Goal: Information Seeking & Learning: Find specific page/section

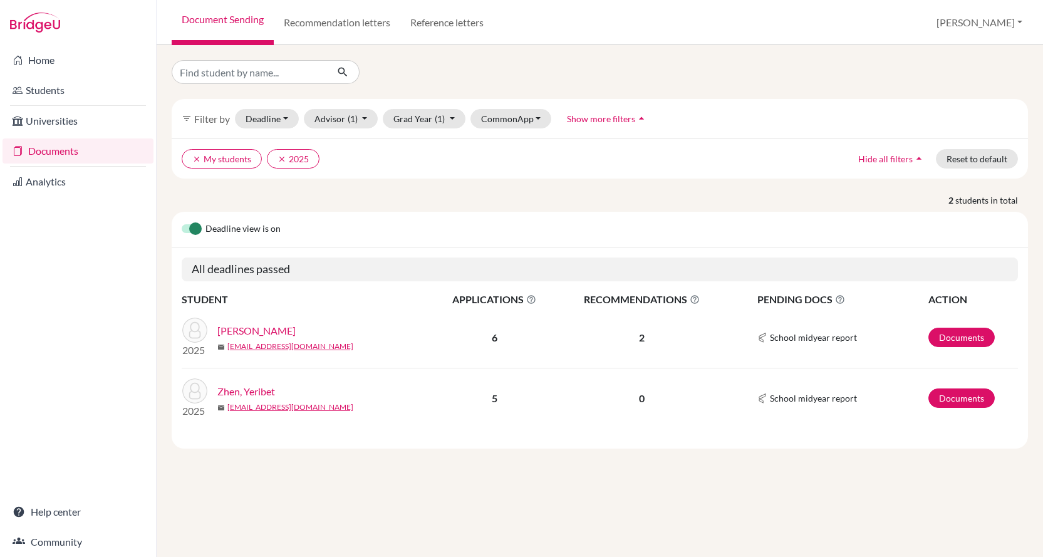
click at [889, 163] on span "Hide all filters" at bounding box center [885, 158] width 54 height 11
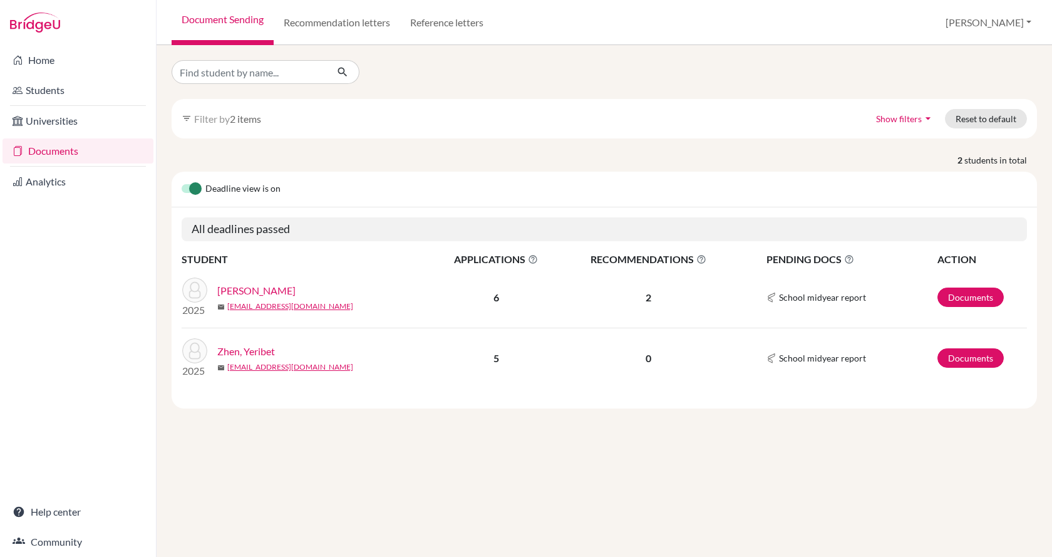
click at [923, 118] on icon "arrow_drop_down" at bounding box center [928, 118] width 13 height 13
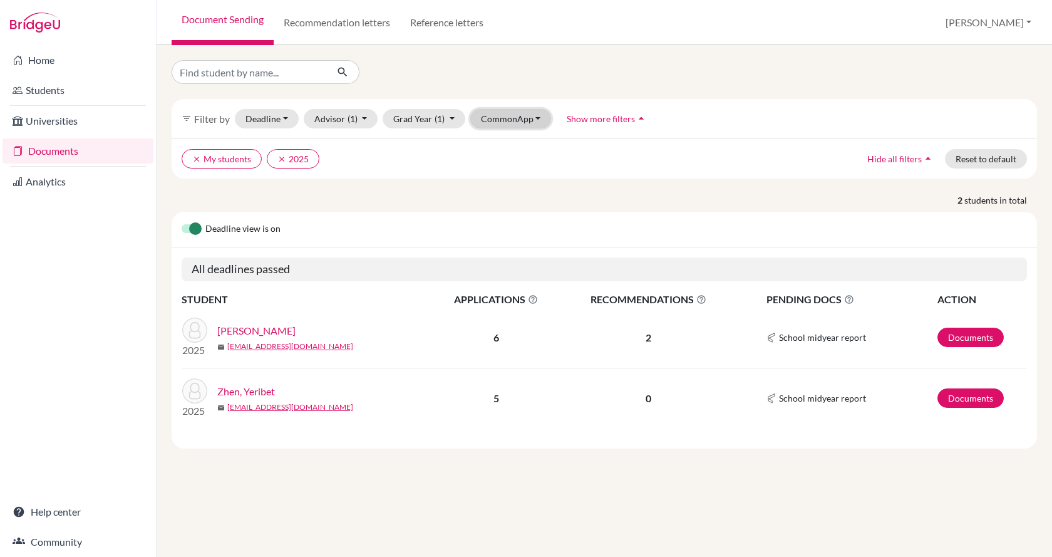
click at [505, 118] on button "CommonApp" at bounding box center [510, 118] width 81 height 19
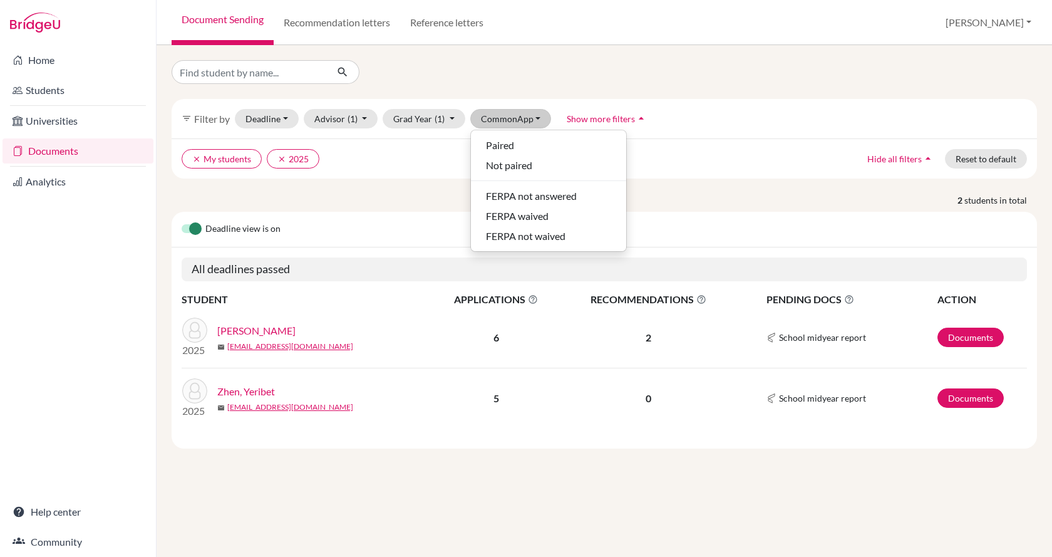
click at [409, 151] on ul "clear My students clear 2025" at bounding box center [499, 158] width 634 height 19
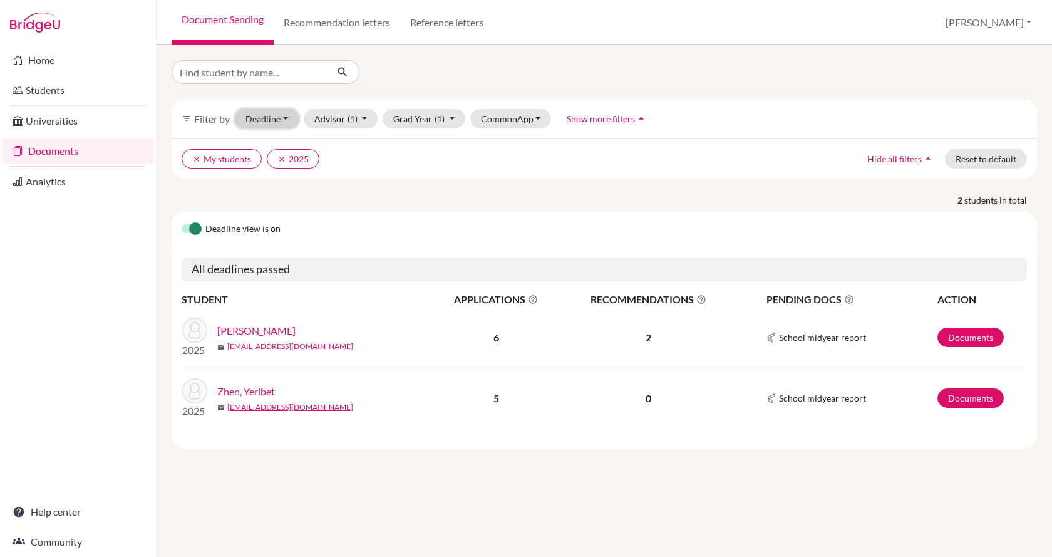
click at [256, 125] on button "Deadline - Select a date range Or double click for a single date selection Toda…" at bounding box center [267, 118] width 64 height 19
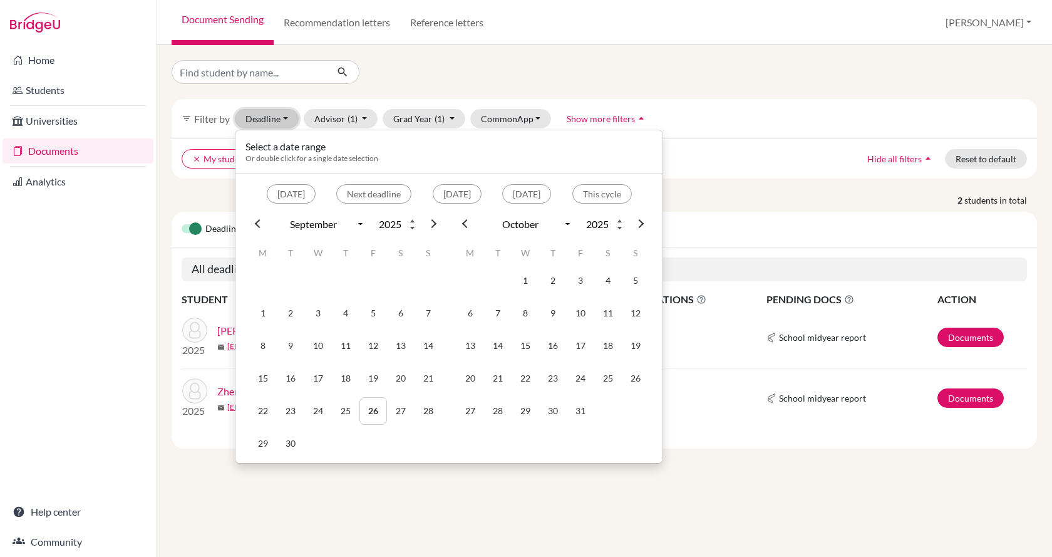
click at [256, 125] on button "Deadline - Select a date range Or double click for a single date selection Toda…" at bounding box center [267, 118] width 64 height 19
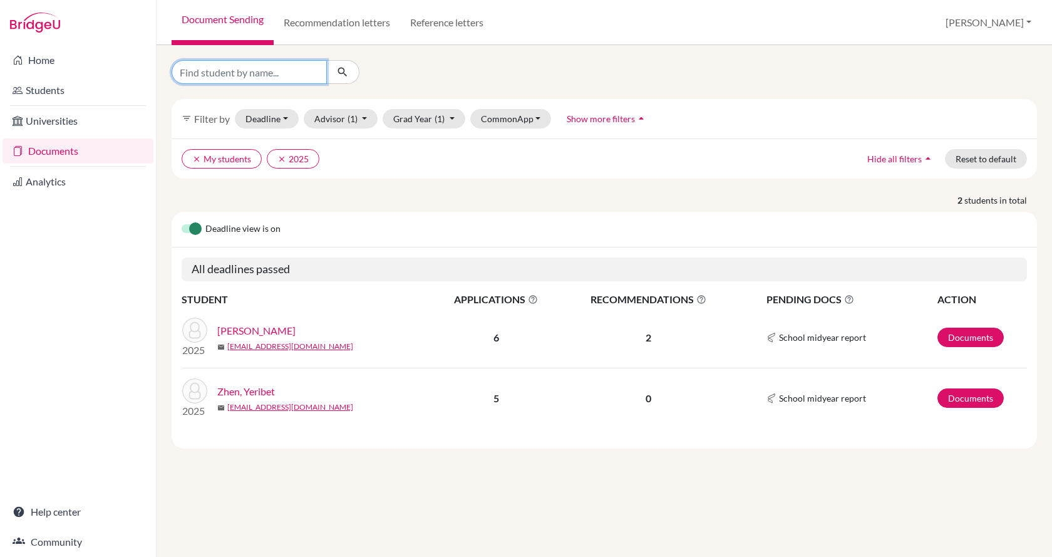
click at [277, 69] on input "Find student by name..." at bounding box center [249, 72] width 155 height 24
click at [195, 157] on icon "clear" at bounding box center [196, 159] width 9 height 9
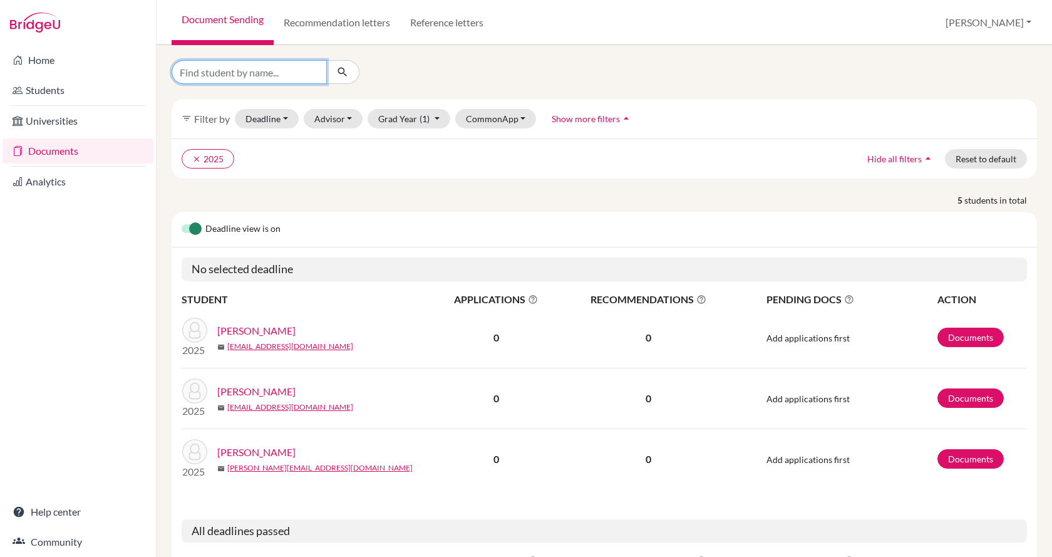
click at [219, 79] on input "Find student by name..." at bounding box center [249, 72] width 155 height 24
type input "nicole"
click button "submit" at bounding box center [342, 72] width 33 height 24
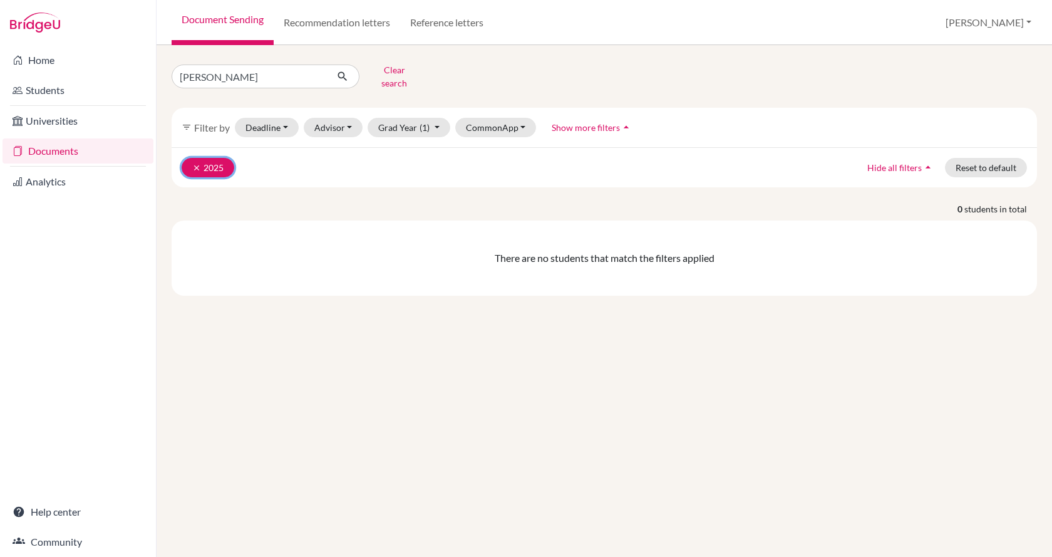
click at [192, 163] on icon "clear" at bounding box center [196, 167] width 9 height 9
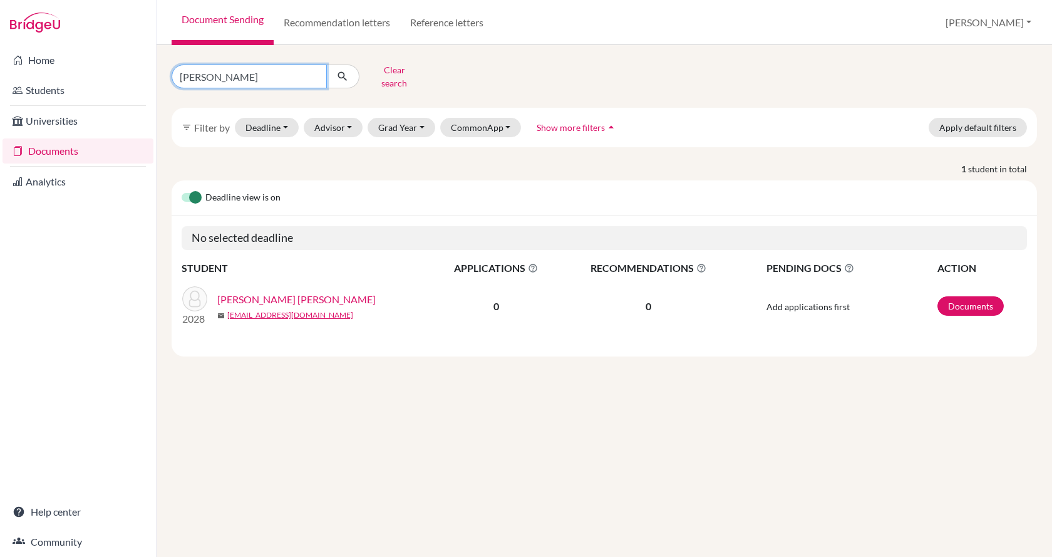
click at [213, 71] on input "nicole" at bounding box center [249, 76] width 155 height 24
type input "nicole contreras"
click button "submit" at bounding box center [342, 76] width 33 height 24
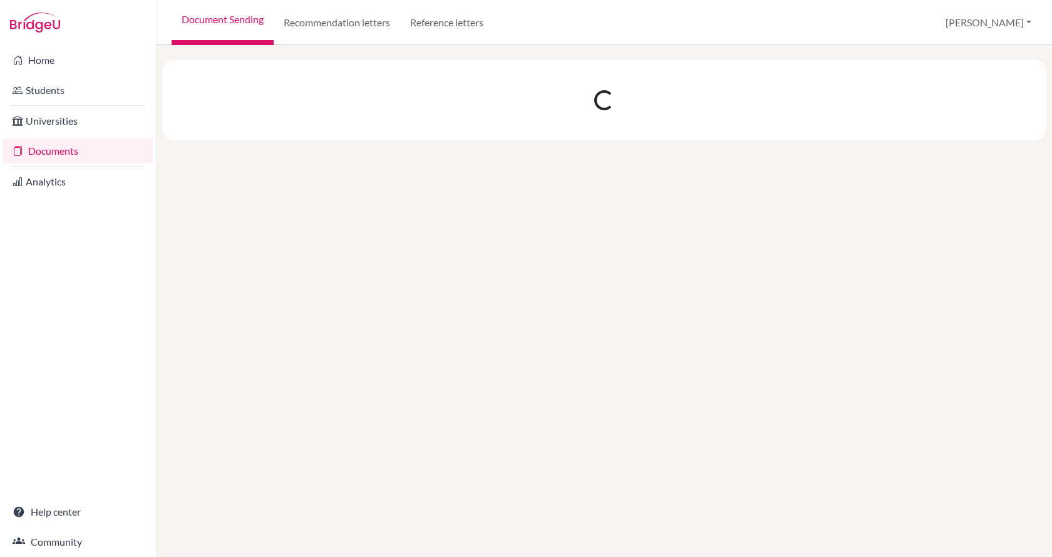
select select "9"
select select "10"
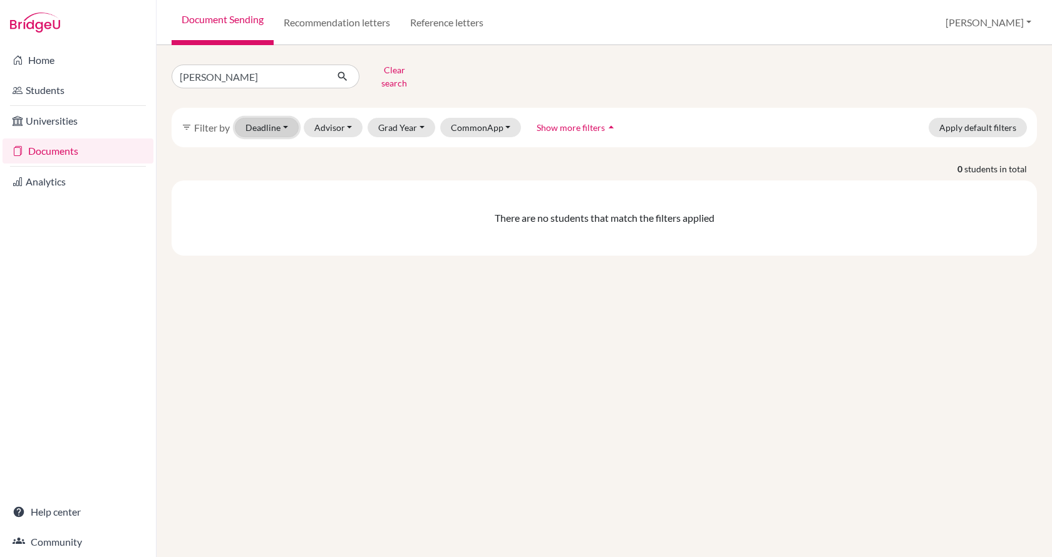
click at [282, 123] on button "Deadline - Select a date range Or double click for a single date selection Toda…" at bounding box center [267, 127] width 64 height 19
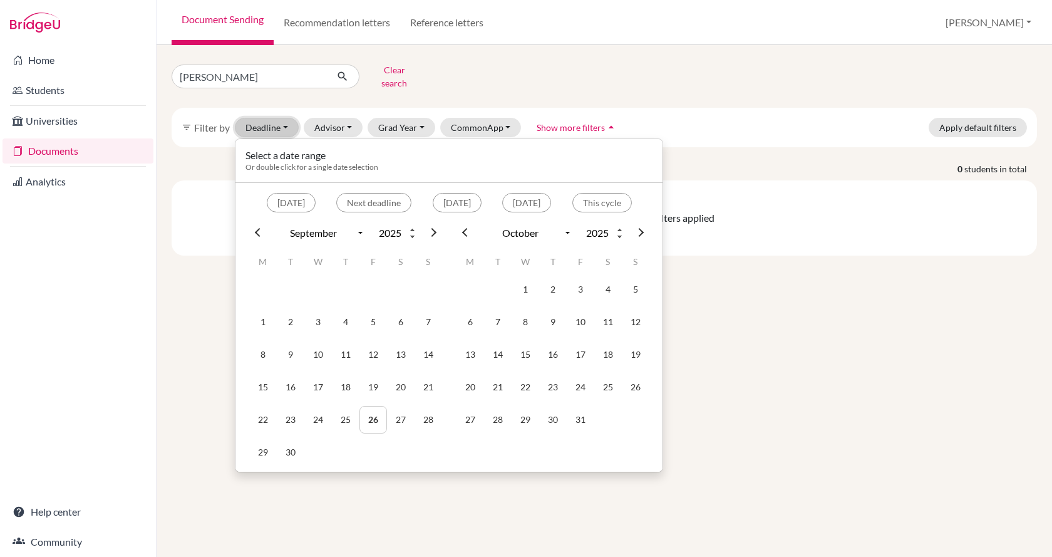
click at [282, 123] on button "Deadline - Select a date range Or double click for a single date selection Toda…" at bounding box center [267, 127] width 64 height 19
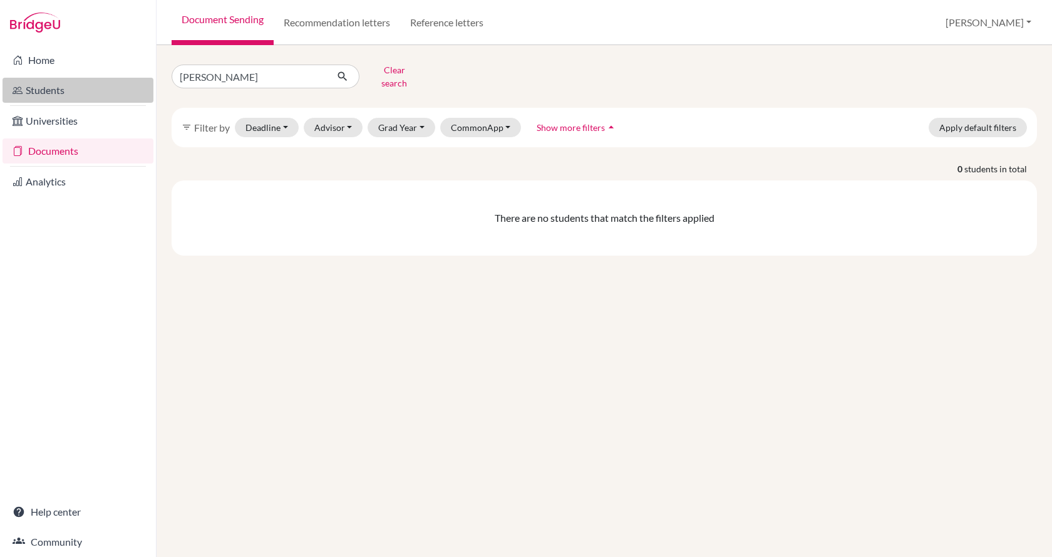
click at [70, 82] on link "Students" at bounding box center [78, 90] width 151 height 25
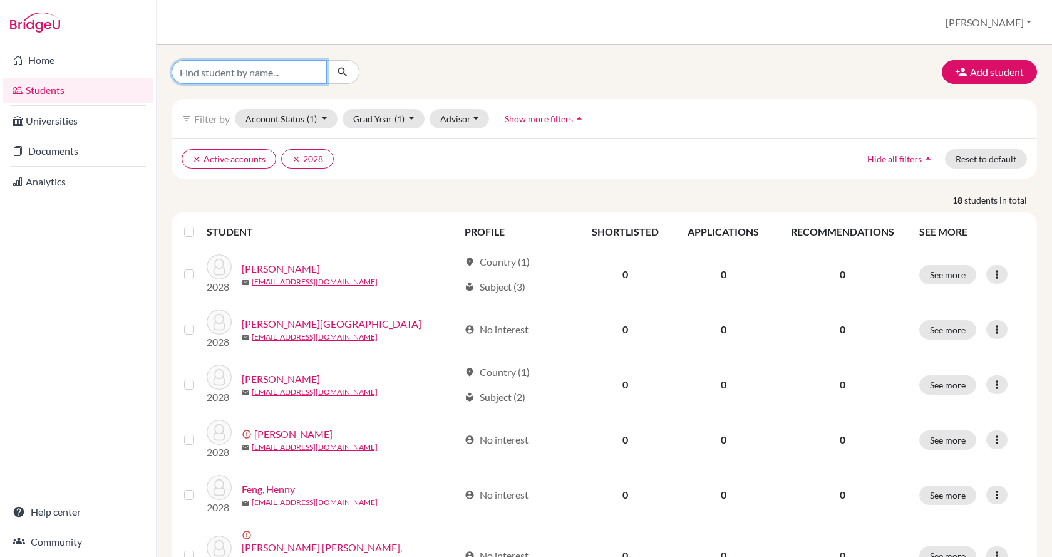
click at [273, 75] on input "Find student by name..." at bounding box center [249, 72] width 155 height 24
type input "[PERSON_NAME]"
click button "submit" at bounding box center [342, 72] width 33 height 24
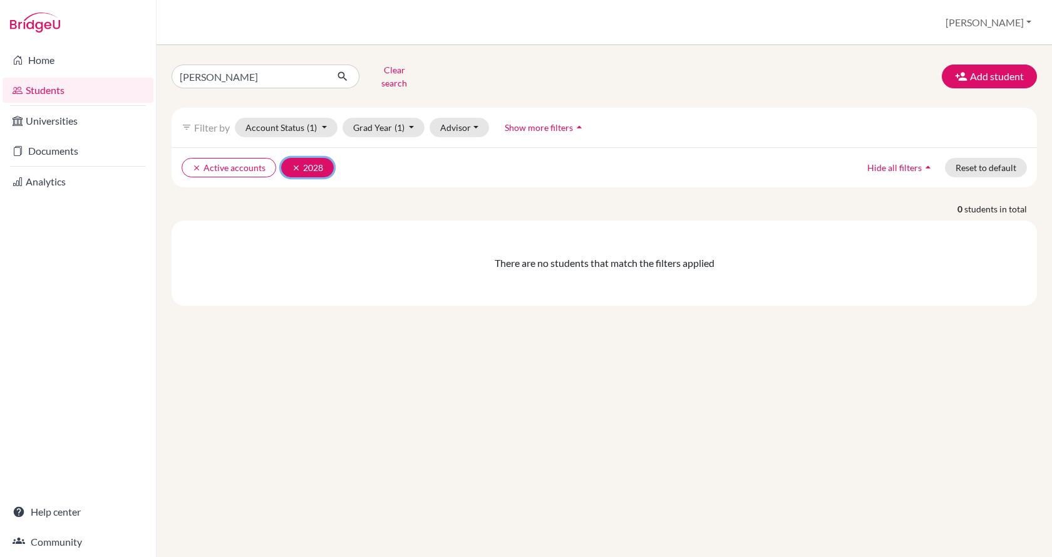
click at [296, 158] on button "clear 2028" at bounding box center [307, 167] width 53 height 19
click at [192, 163] on icon "clear" at bounding box center [196, 167] width 9 height 9
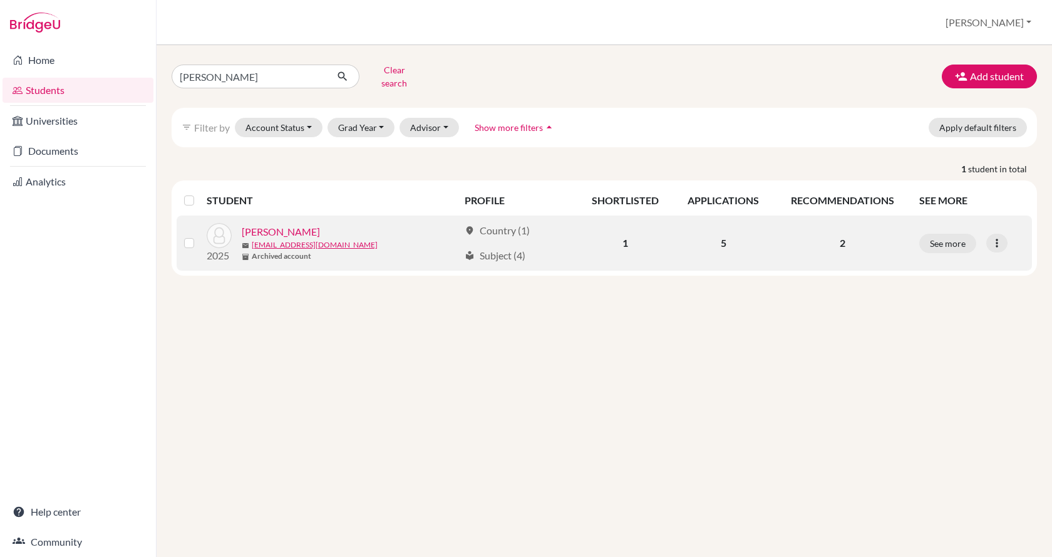
click at [277, 227] on link "[PERSON_NAME]" at bounding box center [281, 231] width 78 height 15
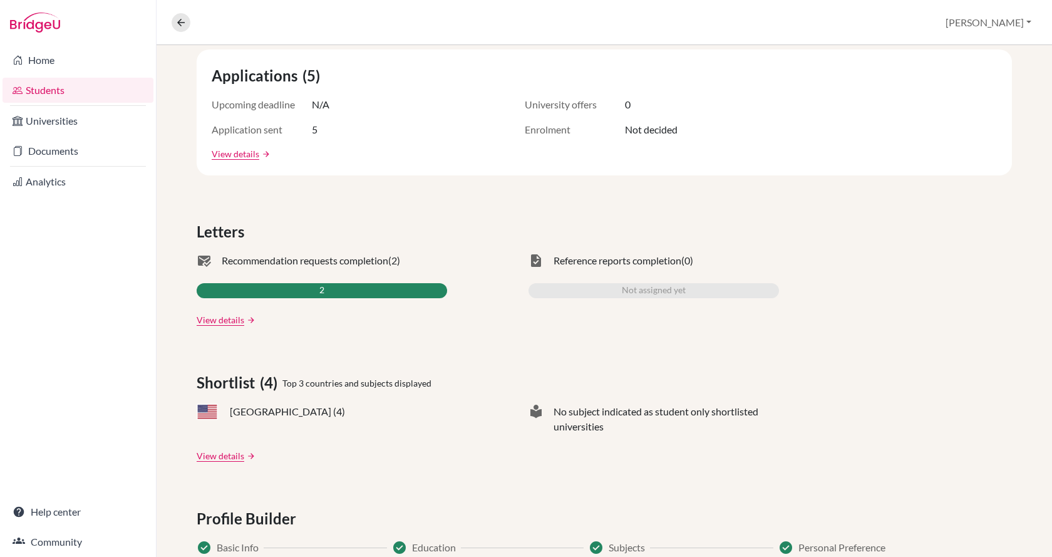
scroll to position [313, 0]
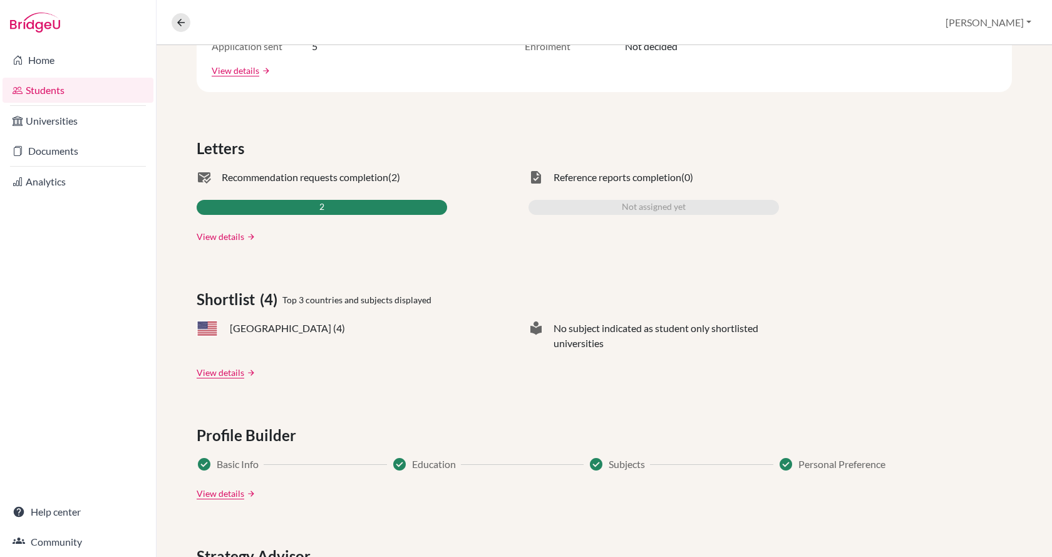
click at [232, 235] on link "View details" at bounding box center [221, 236] width 48 height 13
